Goal: Task Accomplishment & Management: Use online tool/utility

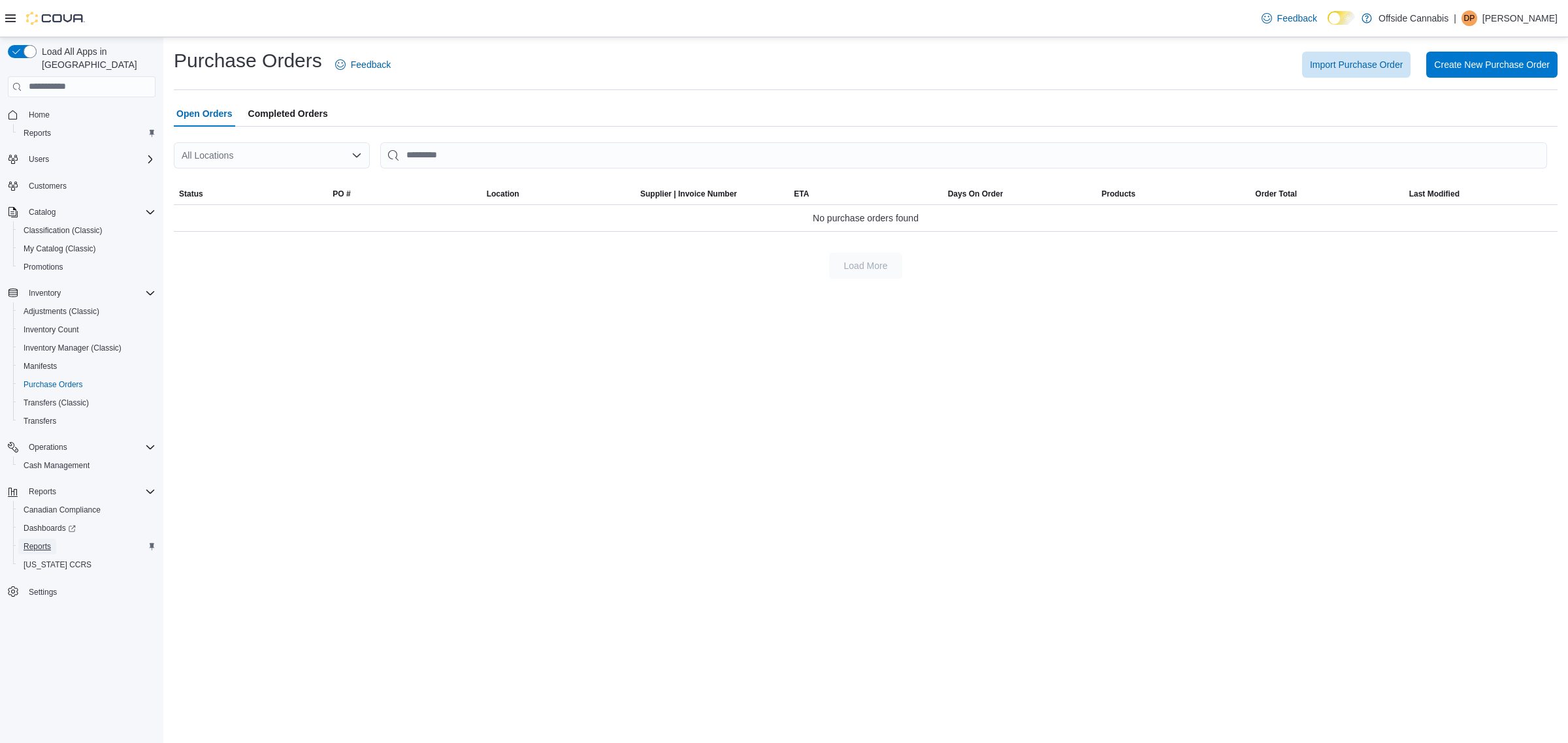
click at [51, 542] on span "Reports" at bounding box center [37, 547] width 27 height 11
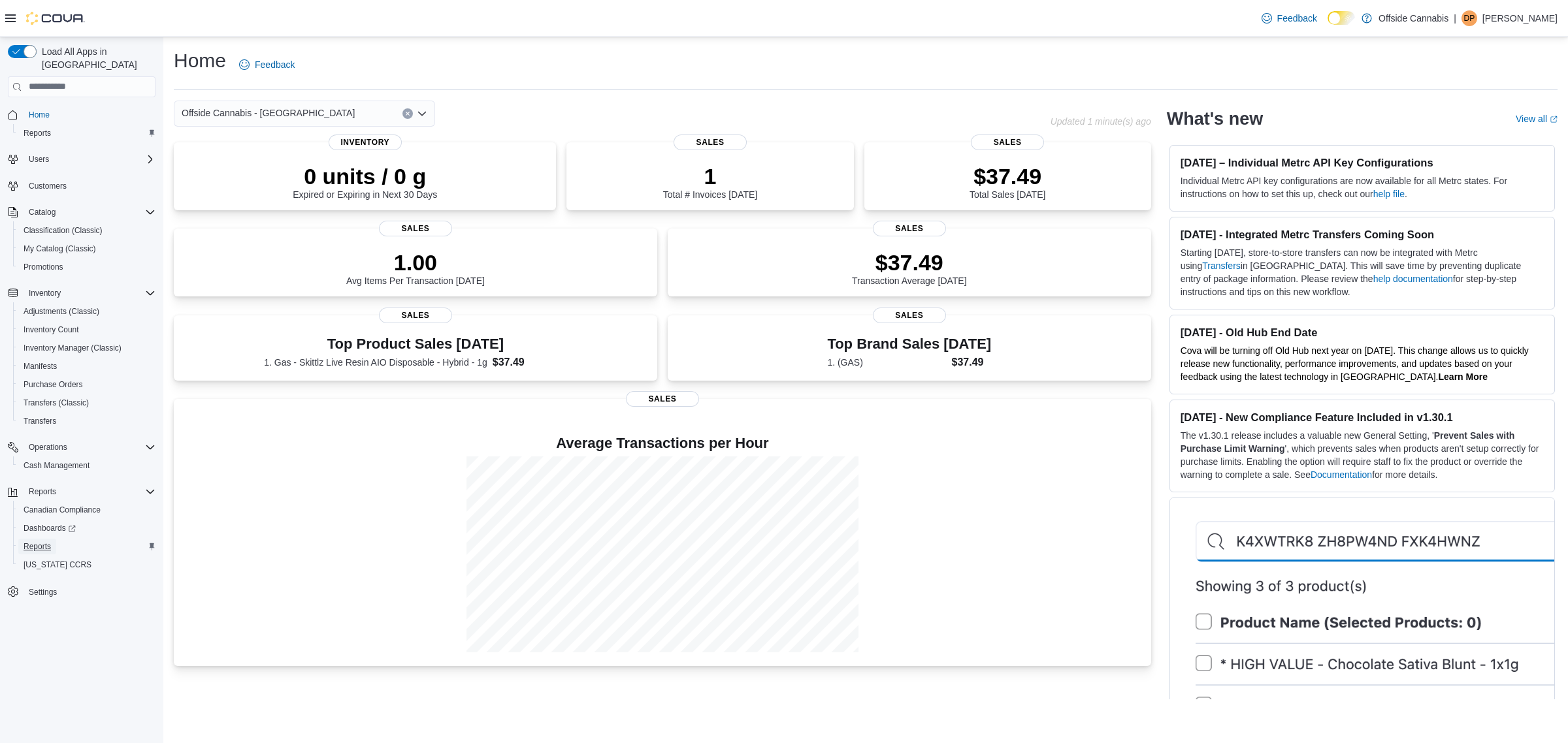
click at [38, 542] on span "Reports" at bounding box center [37, 547] width 27 height 11
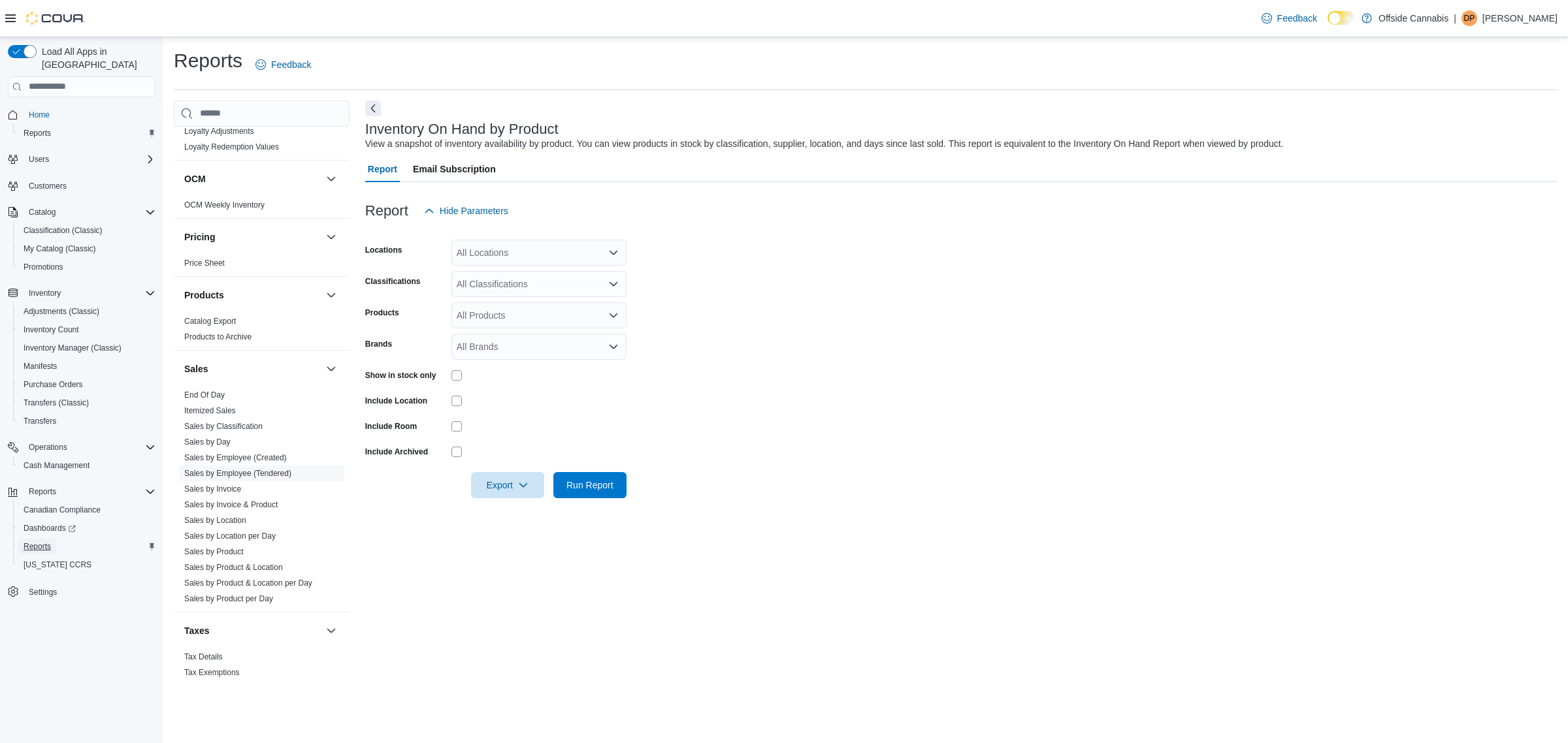
scroll to position [703, 0]
click at [226, 393] on link "Itemized Sales" at bounding box center [210, 395] width 52 height 9
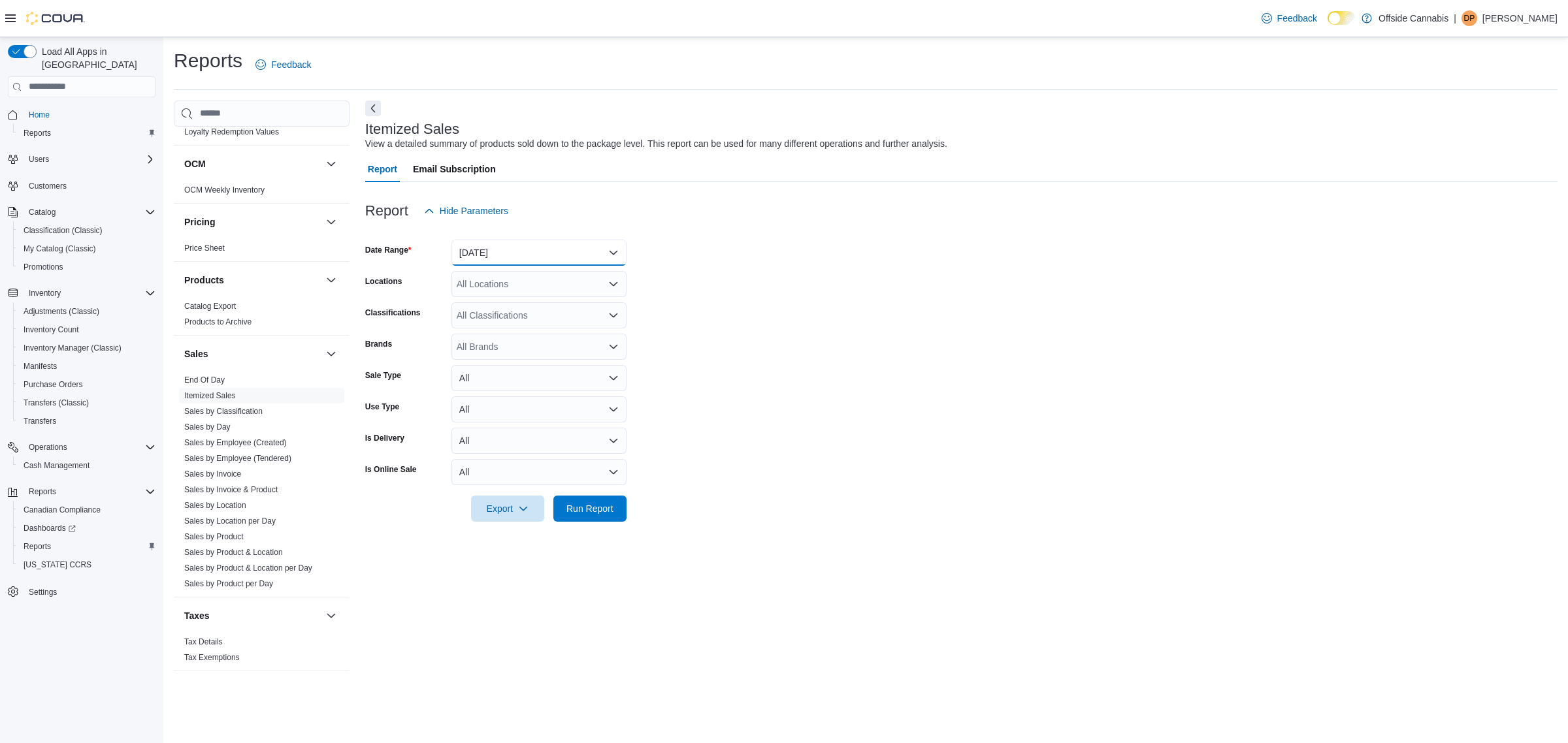
click at [504, 252] on button "Yesterday" at bounding box center [538, 252] width 175 height 26
click at [512, 354] on span "Last Month" at bounding box center [547, 351] width 149 height 16
click at [514, 505] on span "Export" at bounding box center [507, 508] width 58 height 26
click at [516, 565] on span "Export to Csv" at bounding box center [508, 560] width 59 height 11
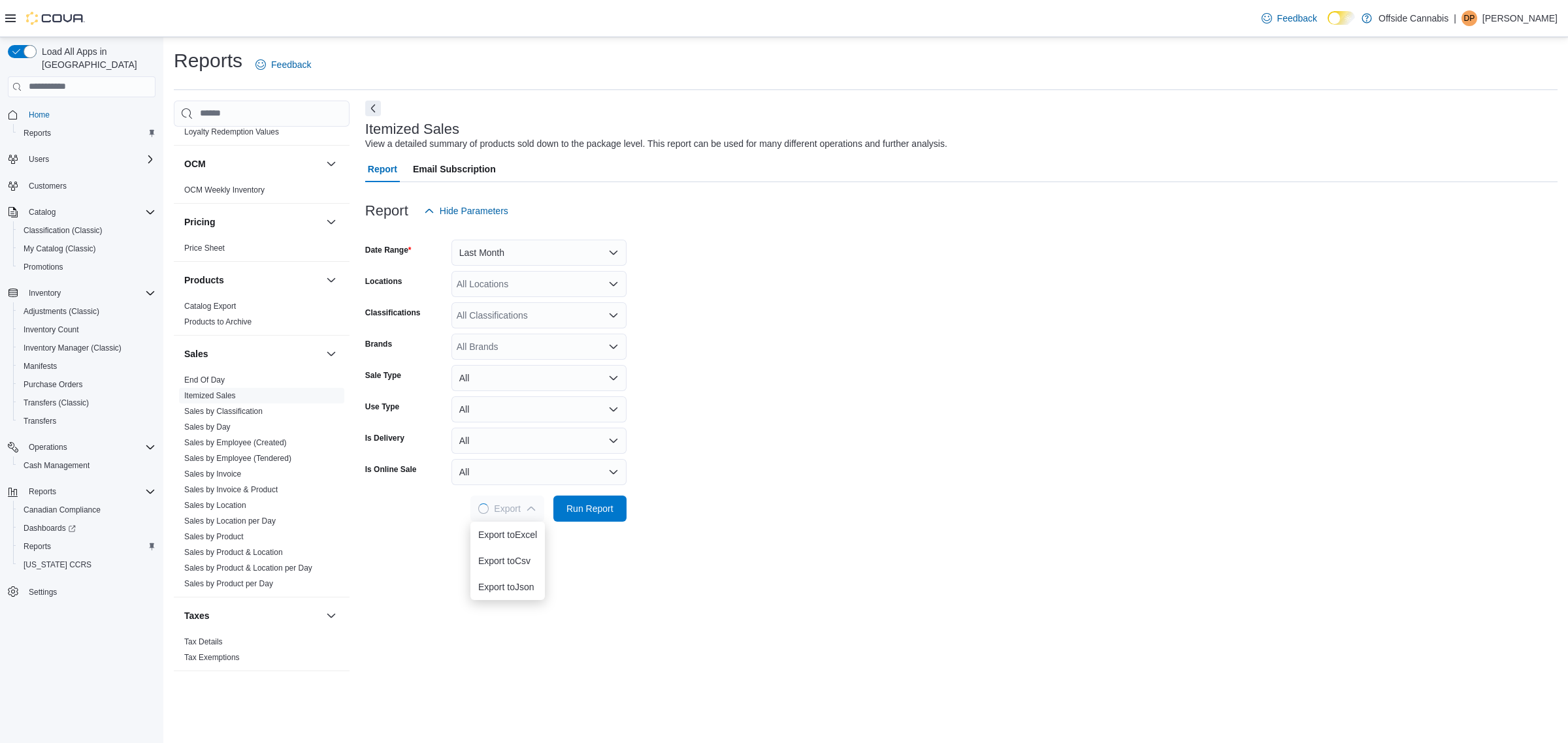
click at [884, 446] on form "Date Range Last Month Locations All Locations Classifications All Classificatio…" at bounding box center [961, 372] width 1193 height 298
drag, startPoint x: 241, startPoint y: 508, endPoint x: 343, endPoint y: 409, distance: 142.1
click at [241, 508] on link "Sales by Location" at bounding box center [216, 505] width 63 height 9
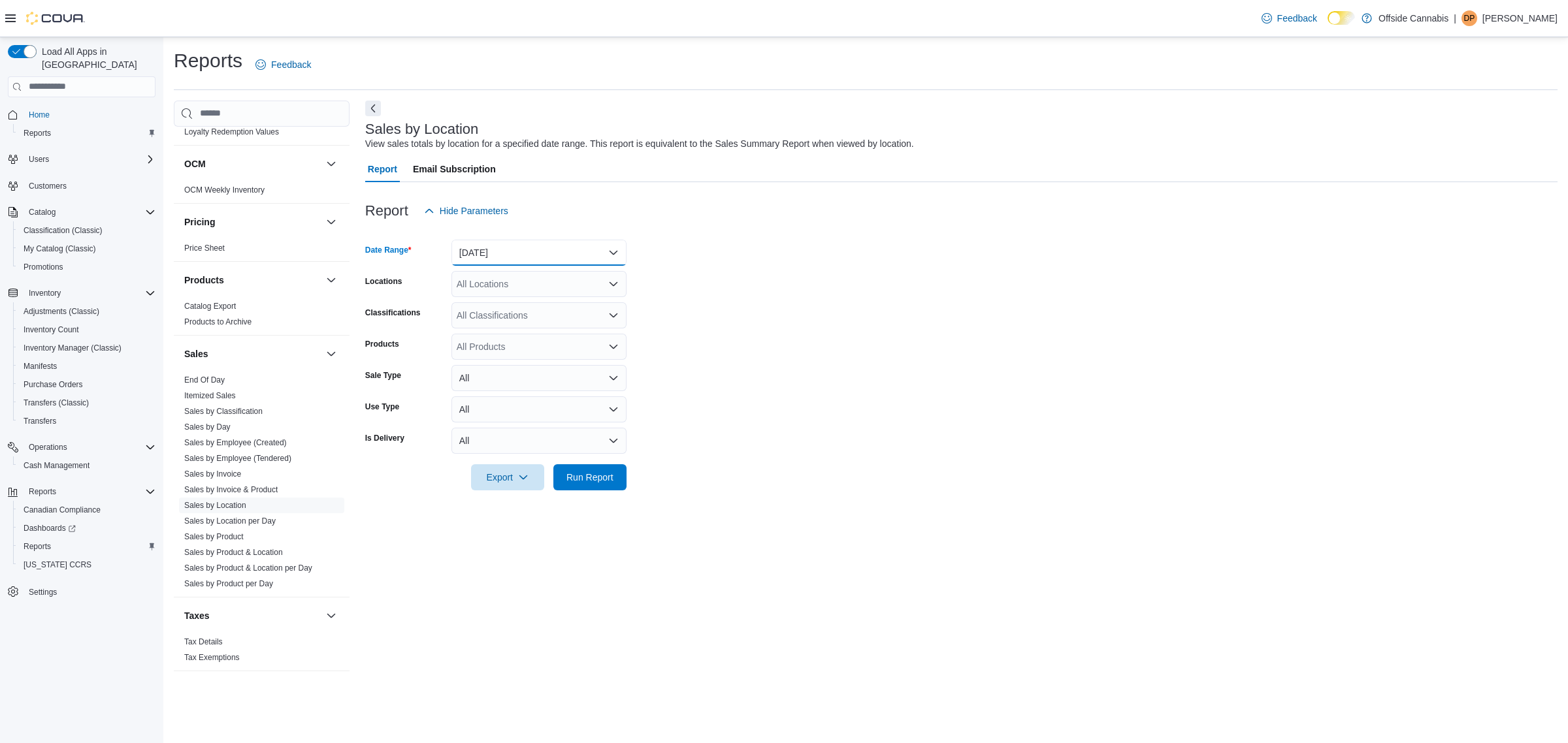
click at [549, 255] on button "Yesterday" at bounding box center [538, 252] width 175 height 26
click at [563, 384] on span "Last 7 Days (excluding today)" at bounding box center [547, 384] width 149 height 16
click at [613, 478] on span "Run Report" at bounding box center [590, 476] width 47 height 13
